Goal: Information Seeking & Learning: Learn about a topic

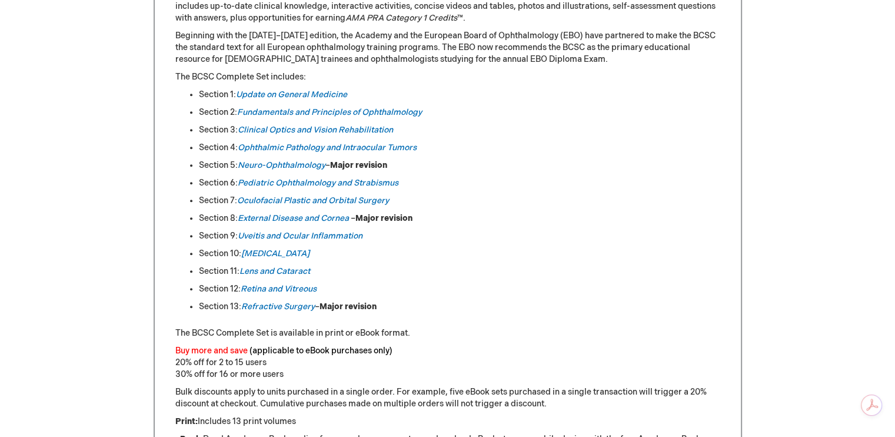
scroll to position [589, 0]
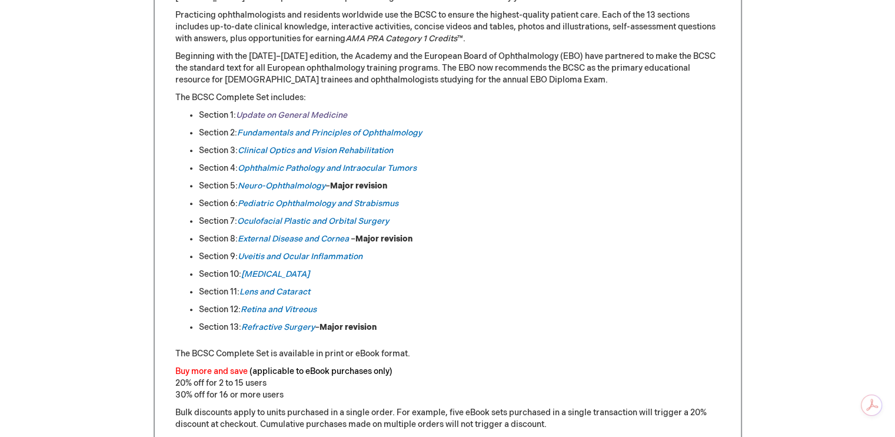
click at [331, 114] on link "Update on General Medicine" at bounding box center [291, 115] width 111 height 10
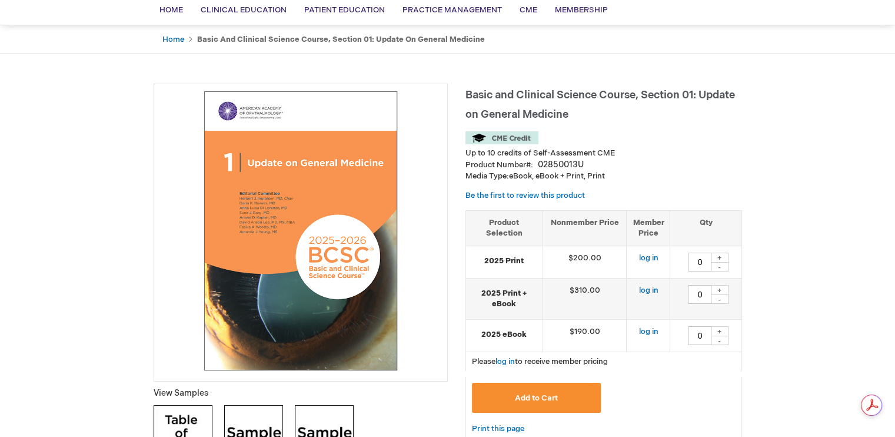
scroll to position [177, 0]
